Goal: Task Accomplishment & Management: Manage account settings

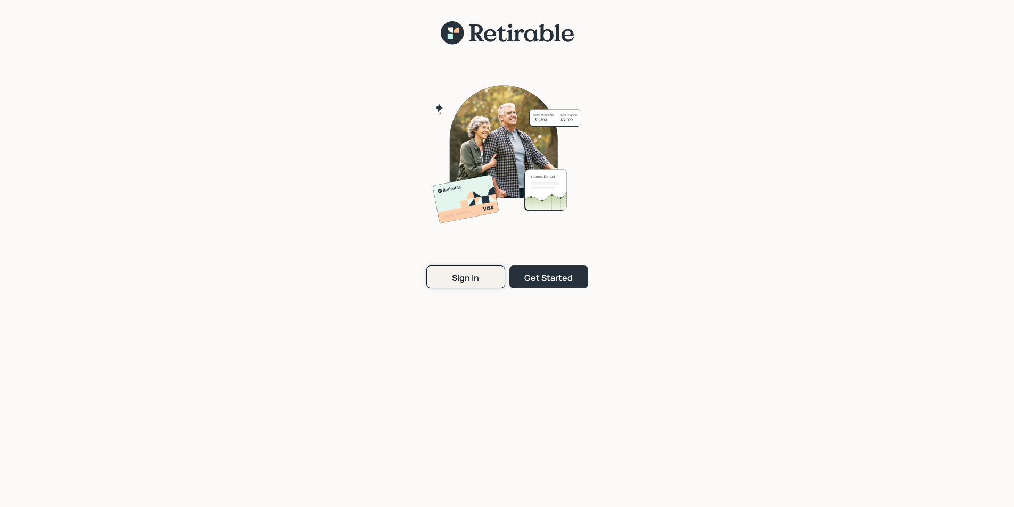
click at [466, 280] on div "Sign In" at bounding box center [465, 278] width 27 height 12
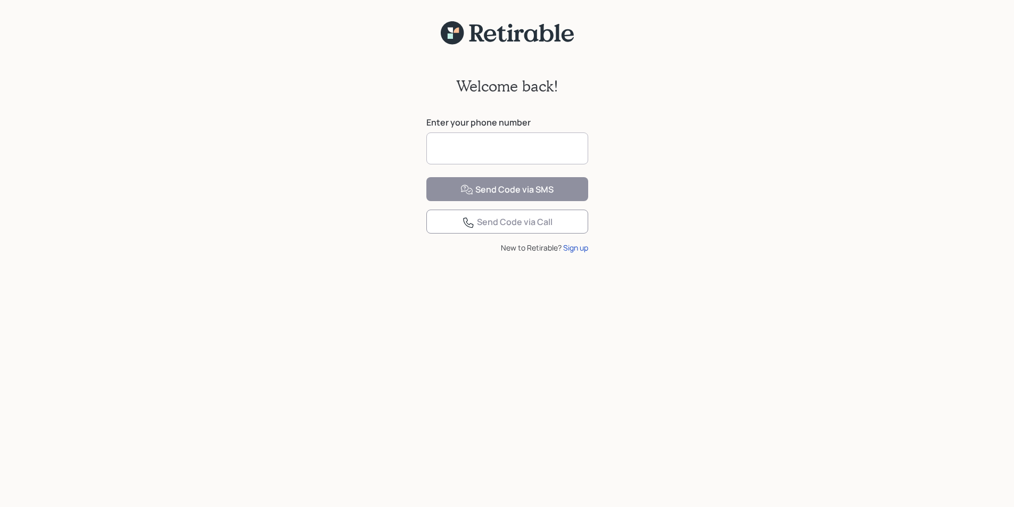
click at [473, 156] on input at bounding box center [507, 149] width 162 height 32
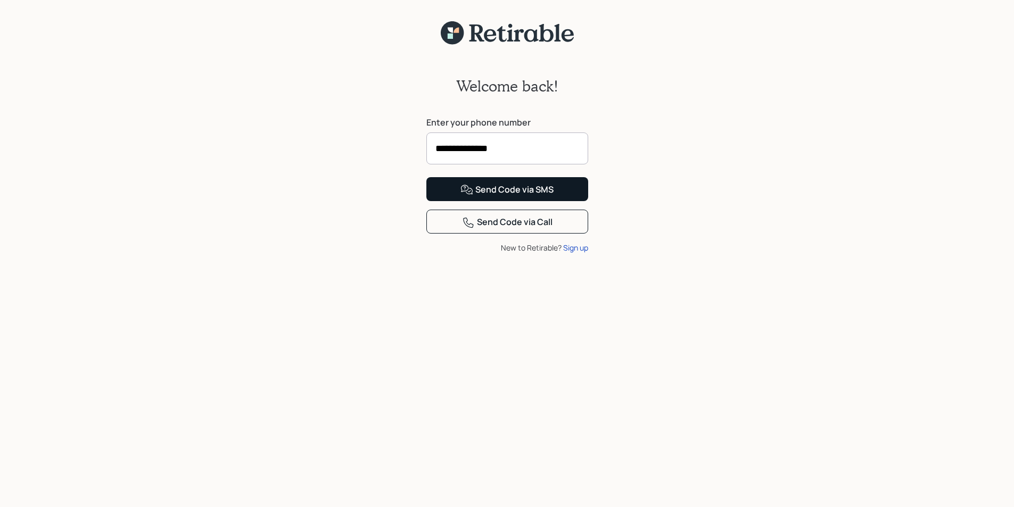
type input "**********"
click at [517, 196] on div "Send Code via SMS" at bounding box center [506, 190] width 93 height 13
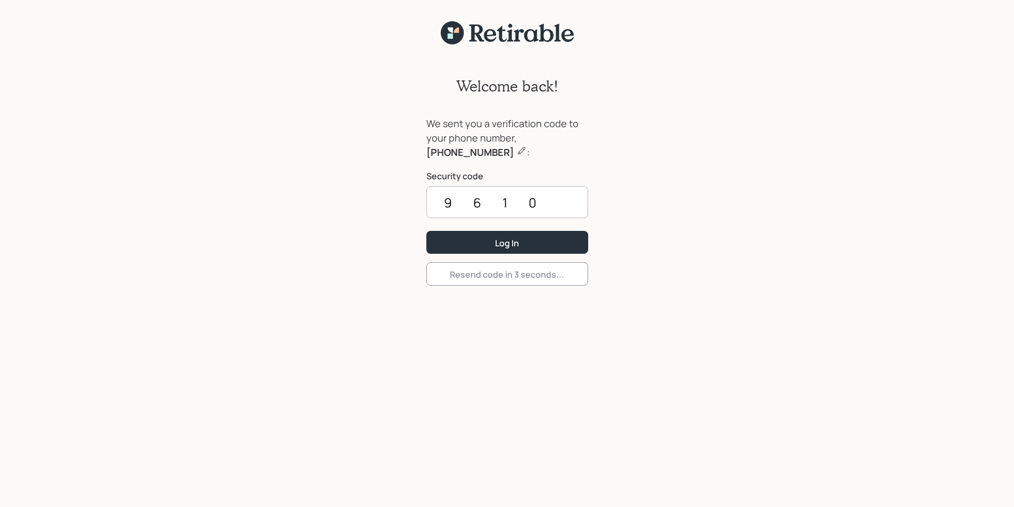
type input "9610"
click at [426, 231] on button "Log In" at bounding box center [507, 242] width 162 height 23
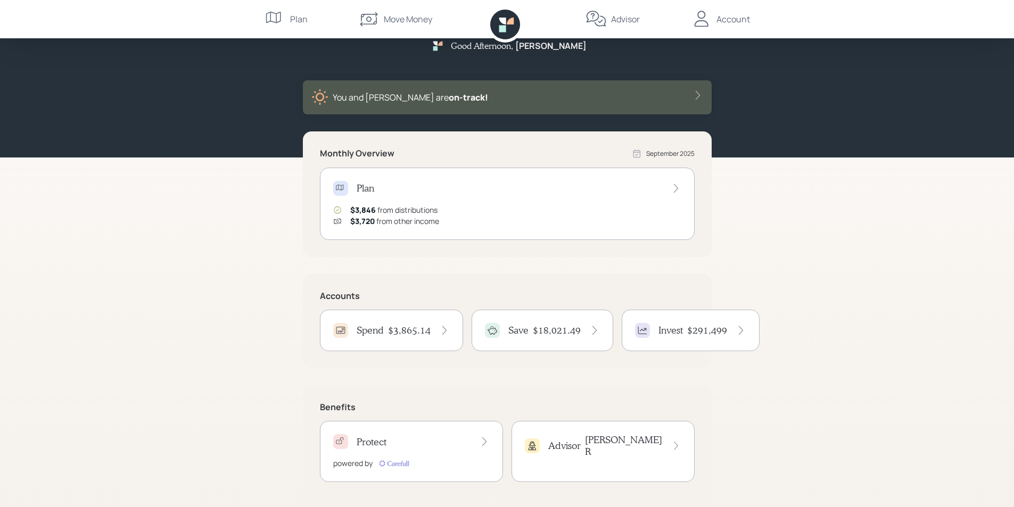
scroll to position [28, 0]
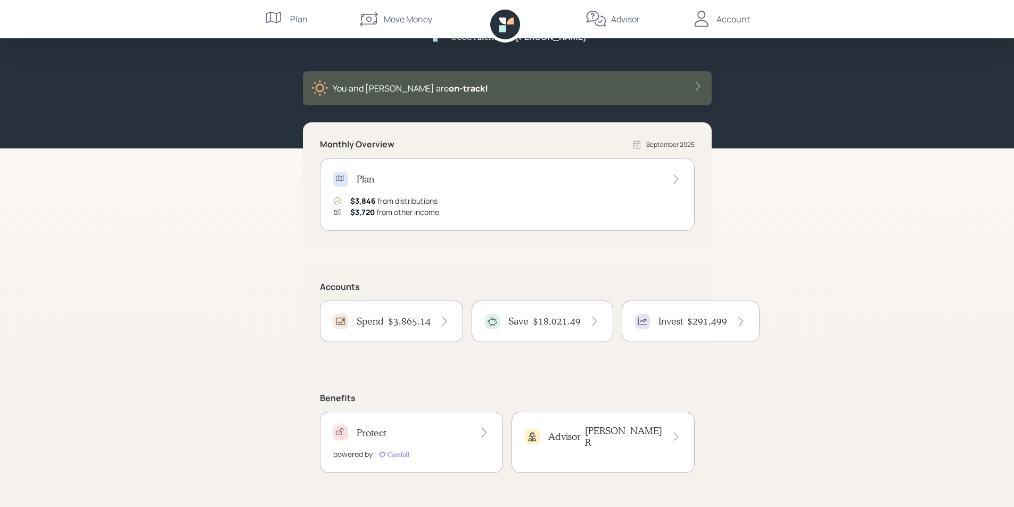
click at [401, 321] on h4 "$3,865.14" at bounding box center [409, 322] width 43 height 12
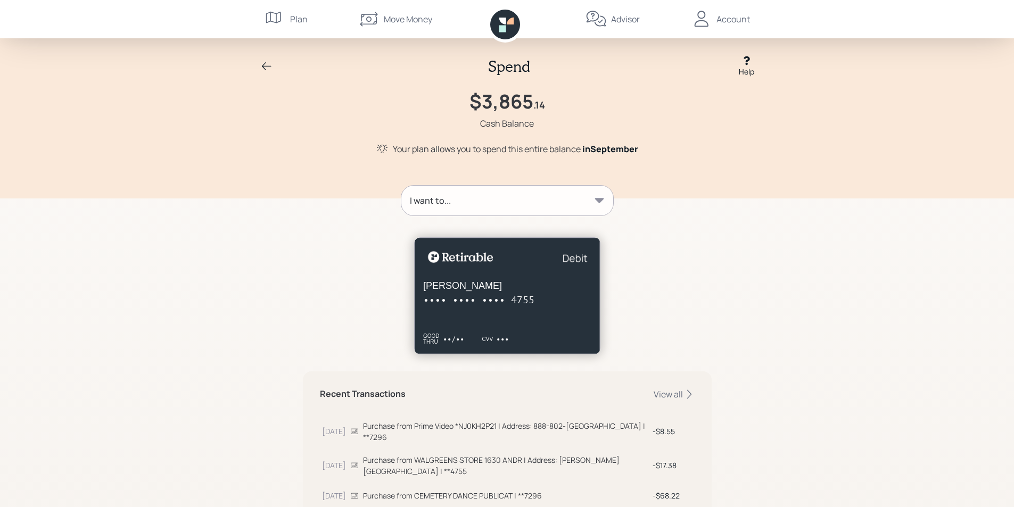
click at [263, 63] on icon at bounding box center [266, 66] width 13 height 13
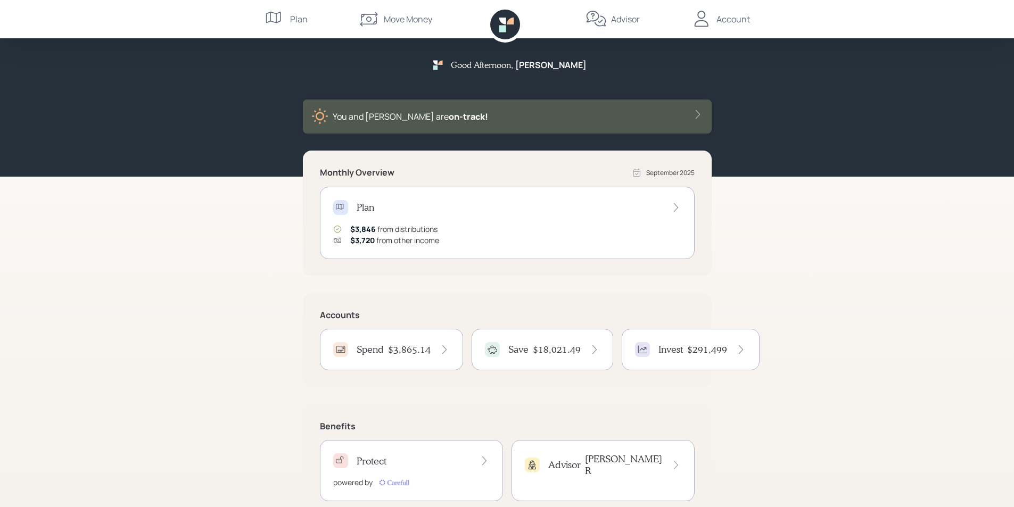
click at [721, 19] on div "Account" at bounding box center [733, 19] width 34 height 13
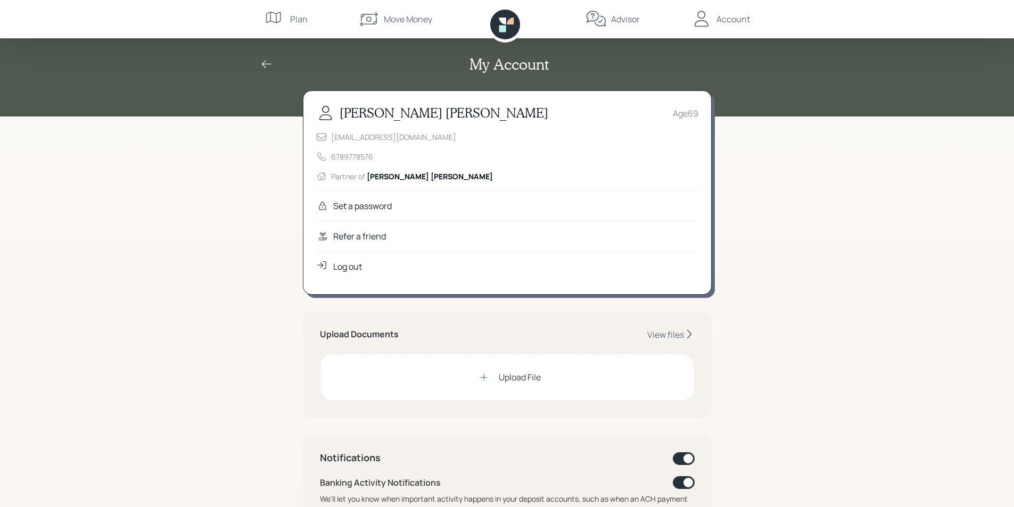
click at [353, 267] on div "Log out" at bounding box center [347, 266] width 29 height 13
